Goal: Check status: Check status

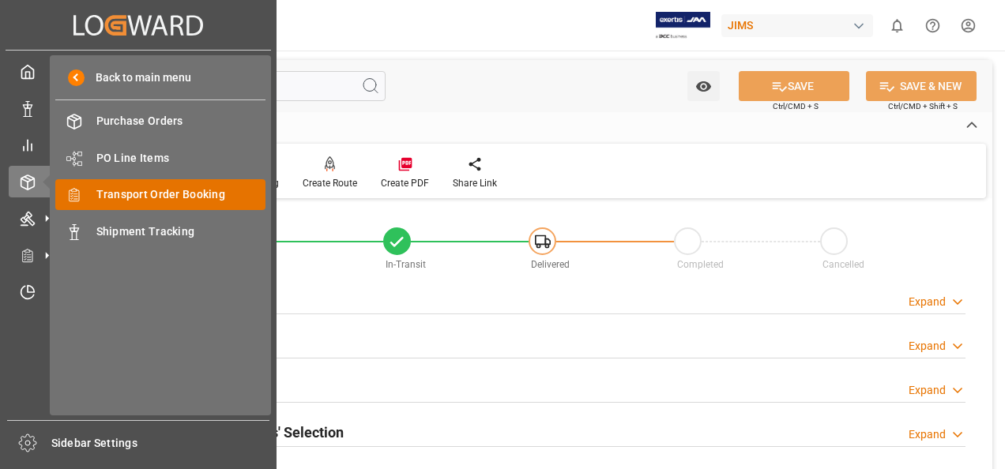
click at [190, 193] on span "Transport Order Booking" at bounding box center [181, 194] width 170 height 17
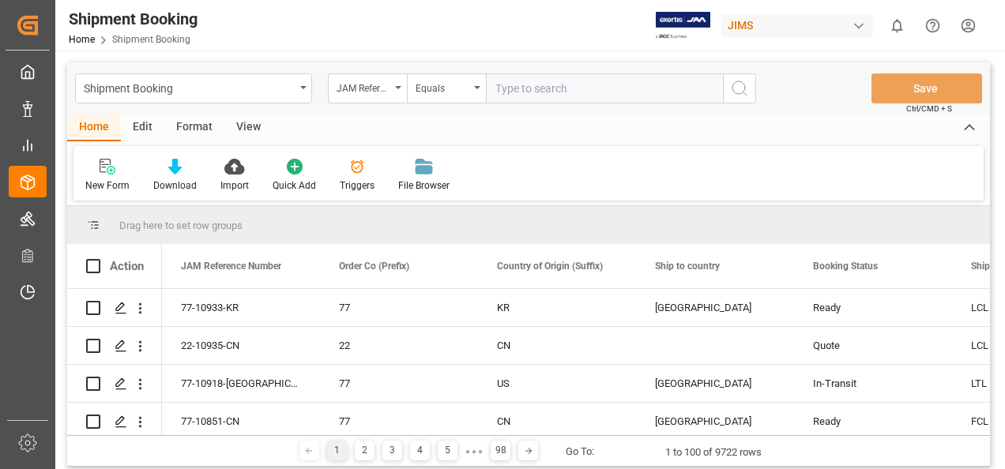
click at [506, 88] on input "text" at bounding box center [604, 88] width 237 height 30
type input "77-10759-US"
click at [738, 88] on icon "search button" at bounding box center [739, 88] width 19 height 19
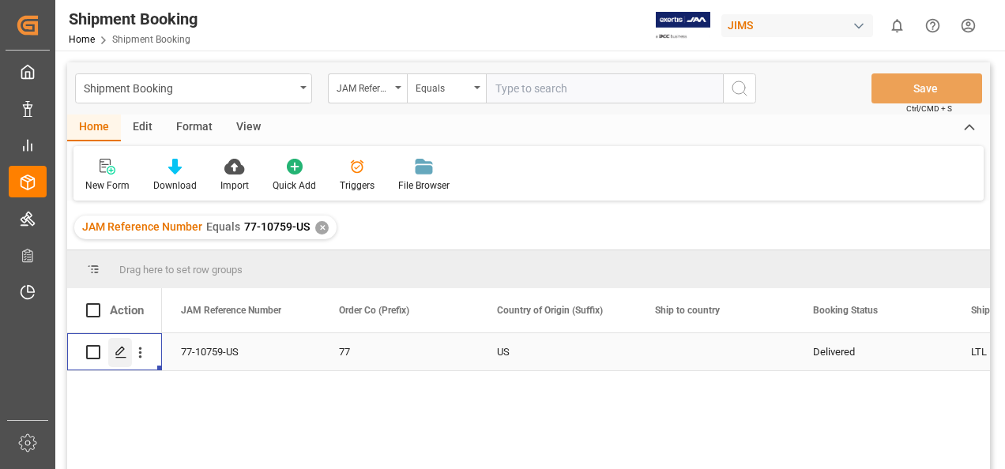
click at [115, 349] on icon "Press SPACE to select this row." at bounding box center [121, 352] width 13 height 13
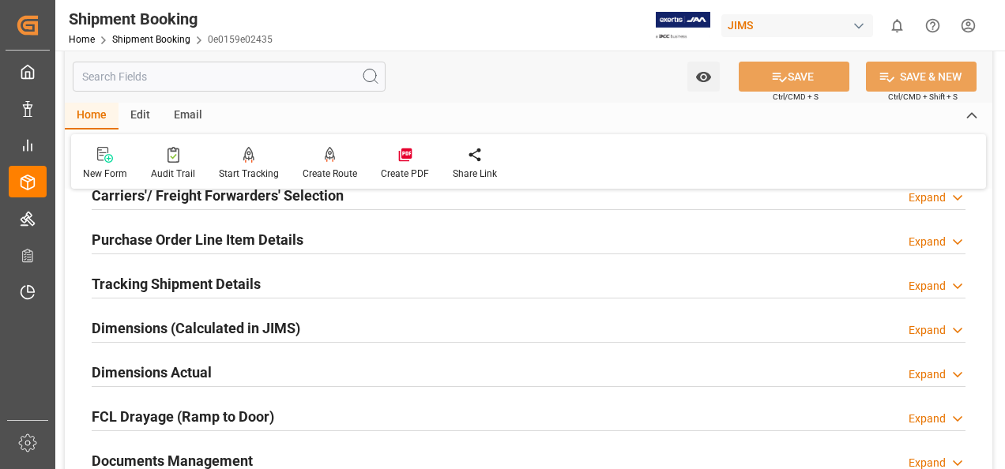
scroll to position [316, 0]
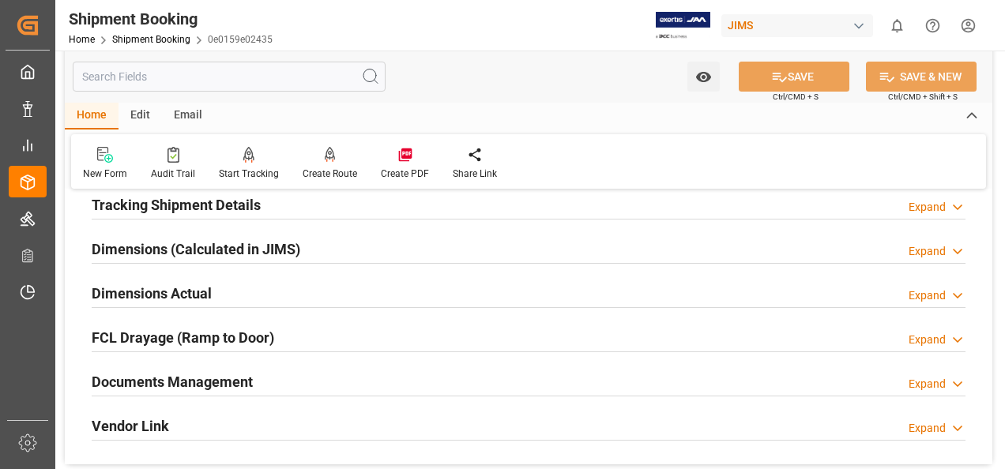
click at [210, 380] on h2 "Documents Management" at bounding box center [172, 381] width 161 height 21
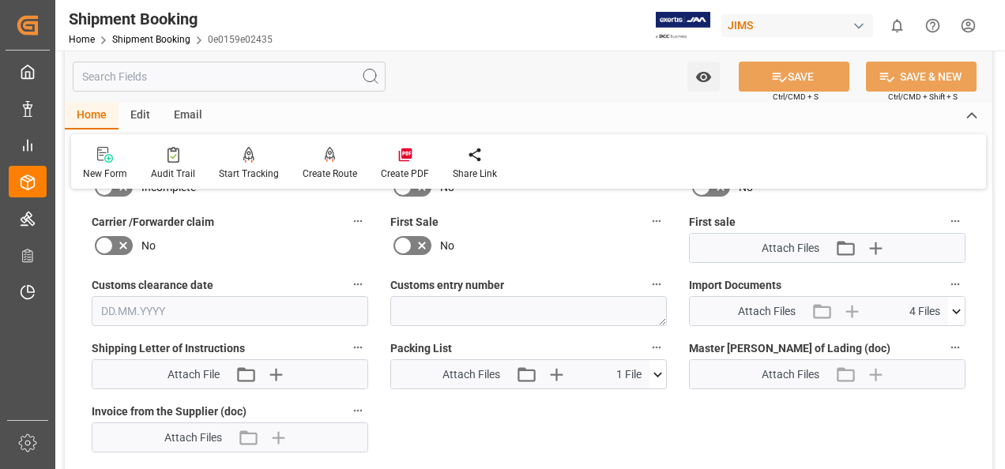
scroll to position [711, 0]
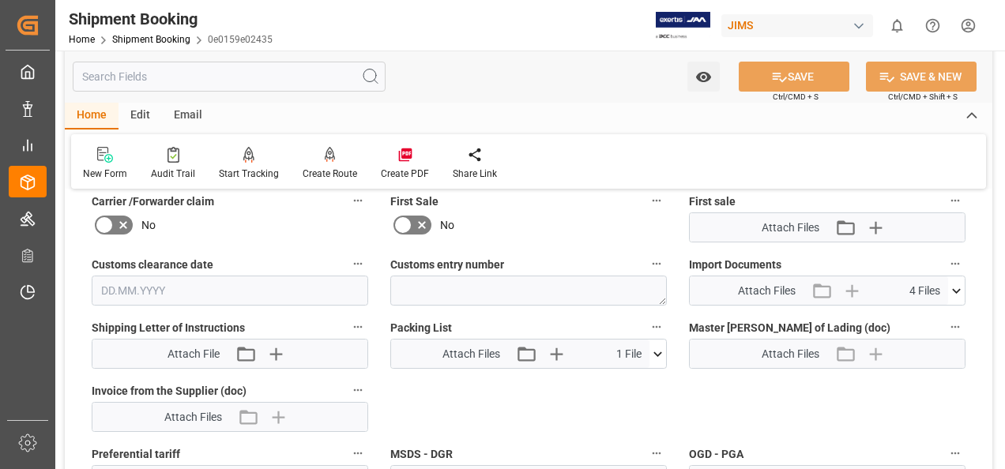
click at [954, 288] on icon at bounding box center [956, 290] width 9 height 5
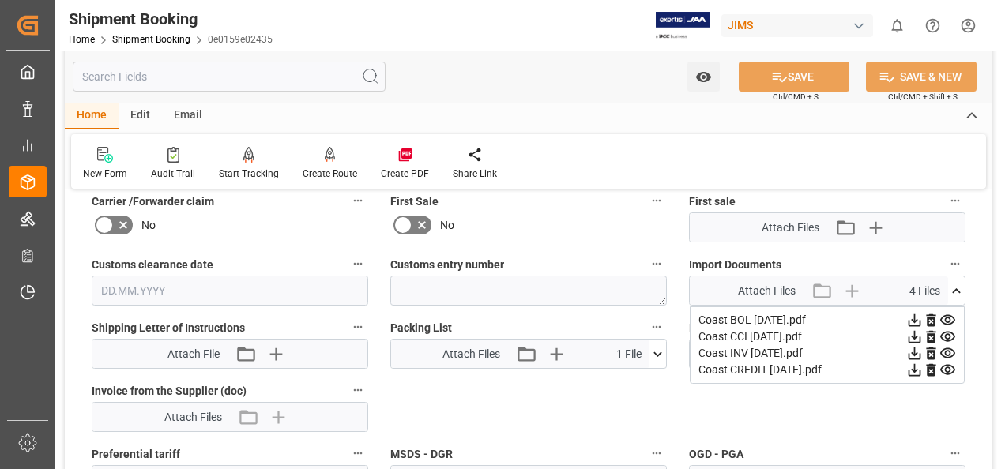
click at [916, 352] on icon at bounding box center [914, 353] width 17 height 17
click at [915, 371] on icon at bounding box center [914, 370] width 17 height 17
